Goal: Share content

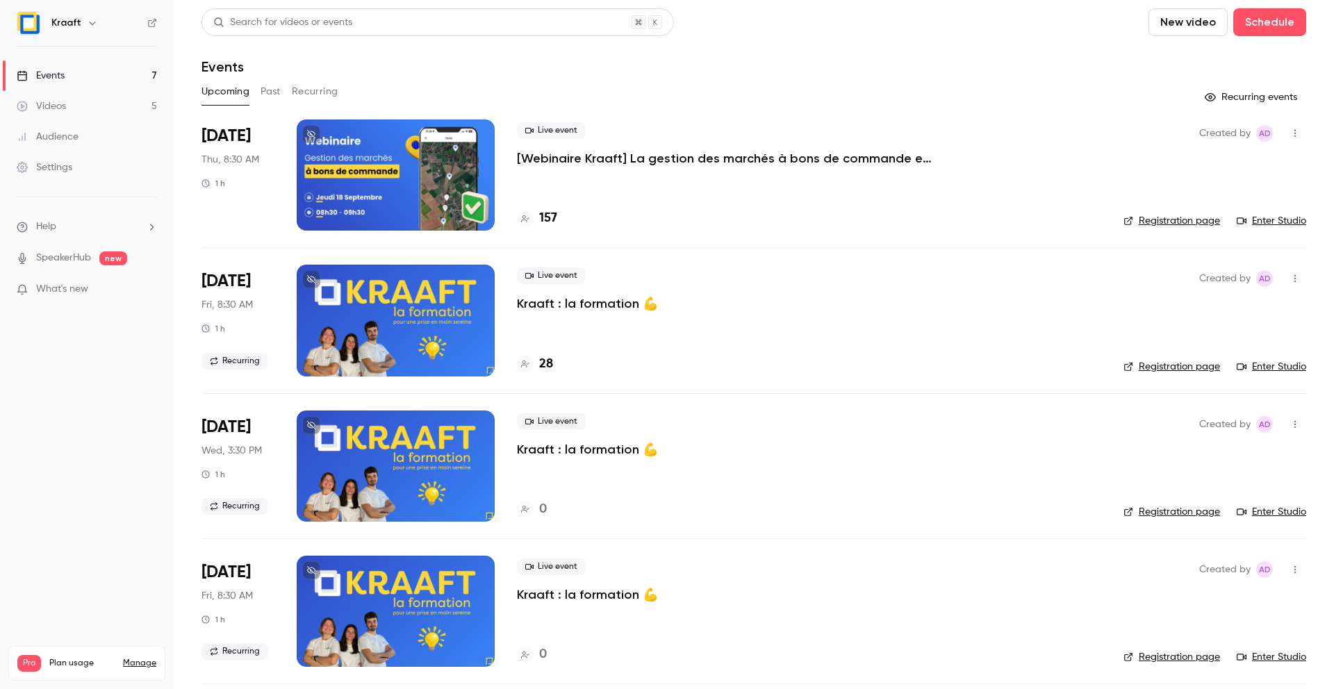
click at [819, 177] on div "Live event [Webinaire Kraaft] La gestion des marchés à bons de commande et des …" at bounding box center [809, 175] width 585 height 111
click at [758, 154] on p "[Webinaire Kraaft] La gestion des marchés à bons de commande et des petites int…" at bounding box center [725, 158] width 417 height 17
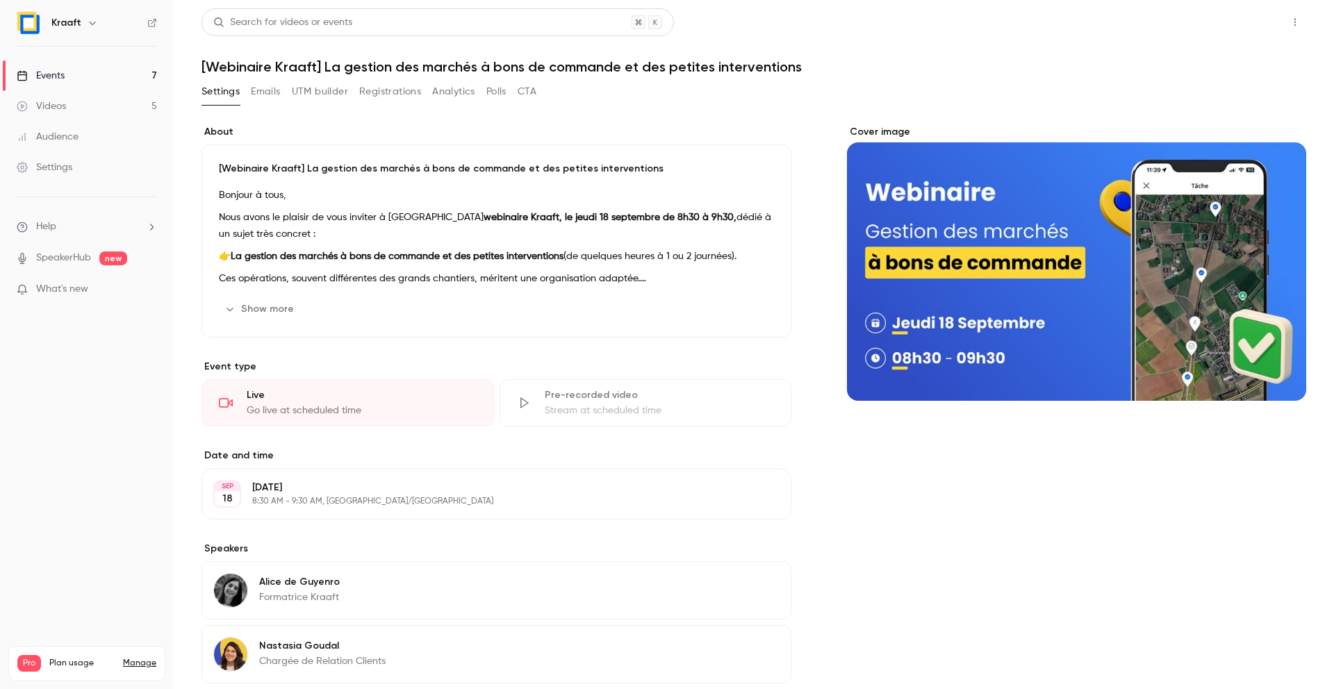
click at [1250, 24] on button "Share" at bounding box center [1245, 22] width 55 height 28
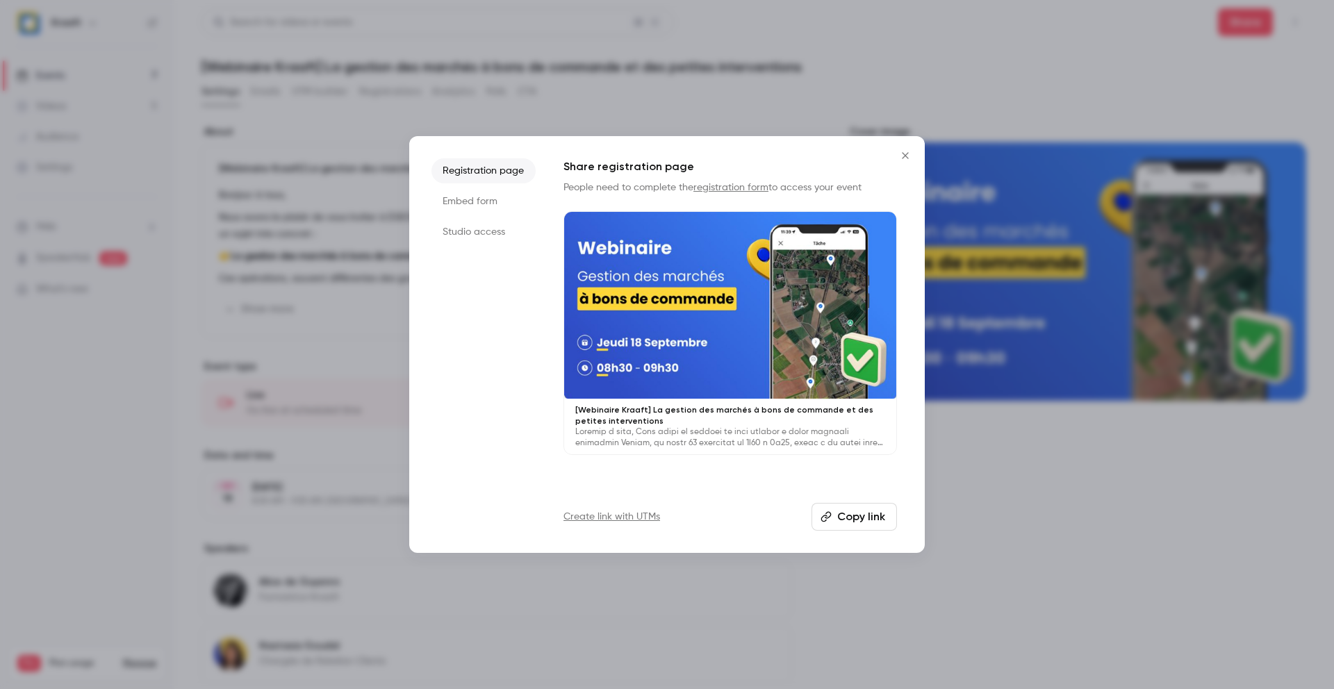
click at [851, 520] on button "Copy link" at bounding box center [854, 517] width 85 height 28
click at [906, 154] on icon "Close" at bounding box center [905, 155] width 17 height 11
